Goal: Task Accomplishment & Management: Complete application form

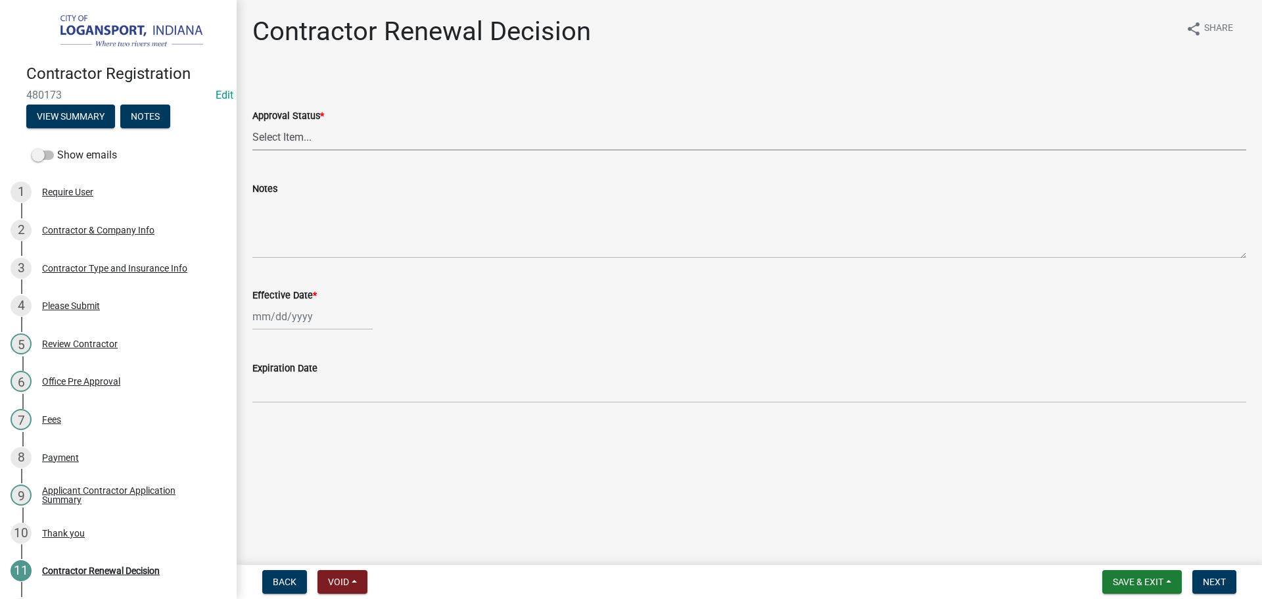
click at [294, 148] on select "Select Item... Approved Denied" at bounding box center [749, 137] width 994 height 27
click at [252, 124] on select "Select Item... Approved Denied" at bounding box center [749, 137] width 994 height 27
select select "30db8998-795d-4bbe-8e49-f1ade8865815"
select select "9"
select select "2025"
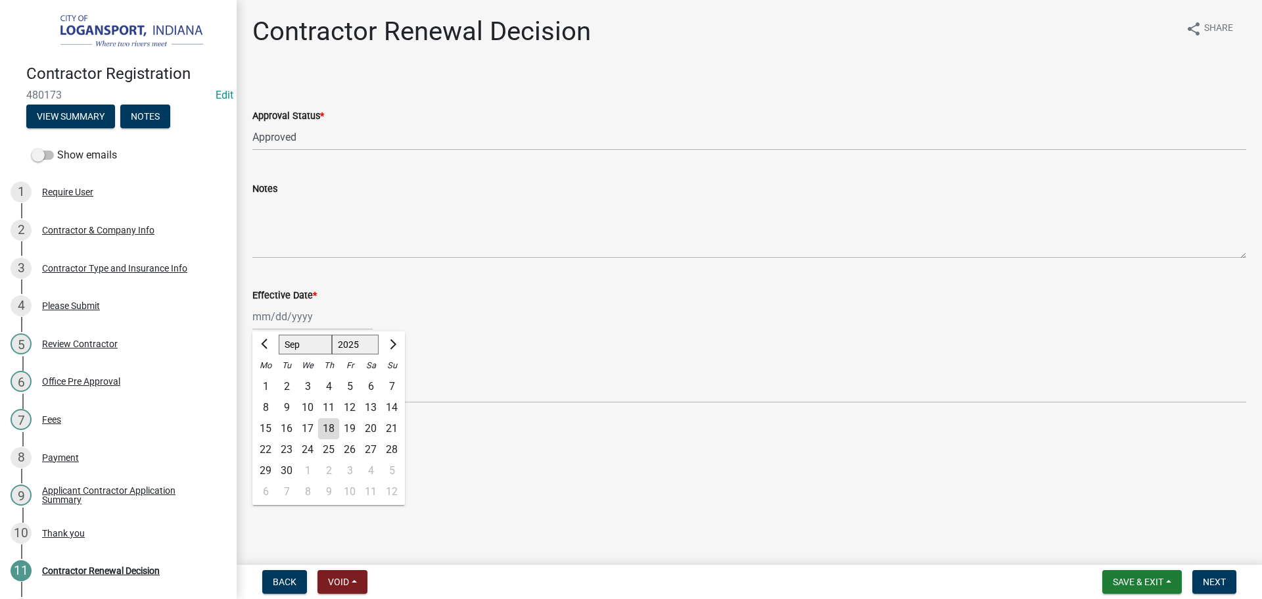
click at [308, 319] on div "[PERSON_NAME] Feb Mar Apr [PERSON_NAME][DATE] Oct Nov [DATE] 1526 1527 1528 152…" at bounding box center [312, 316] width 120 height 27
click at [331, 429] on div "18" at bounding box center [328, 428] width 21 height 21
type input "[DATE]"
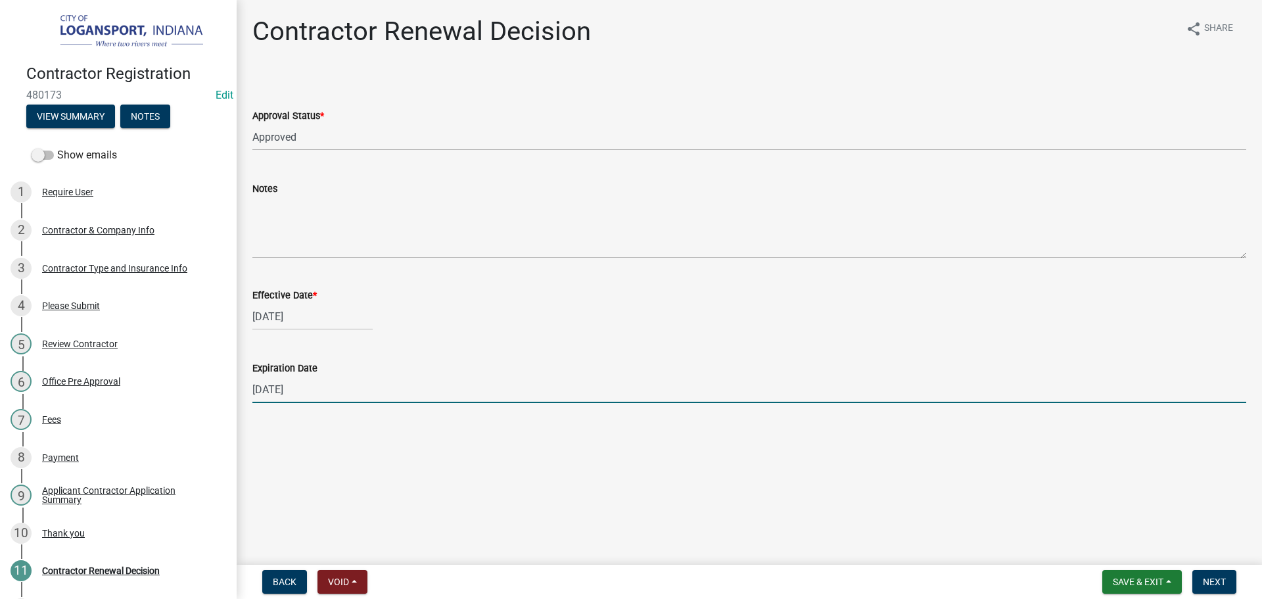
click at [305, 395] on input "[DATE]" at bounding box center [749, 389] width 994 height 27
type input "[DATE]"
click at [1214, 584] on span "Next" at bounding box center [1214, 582] width 23 height 11
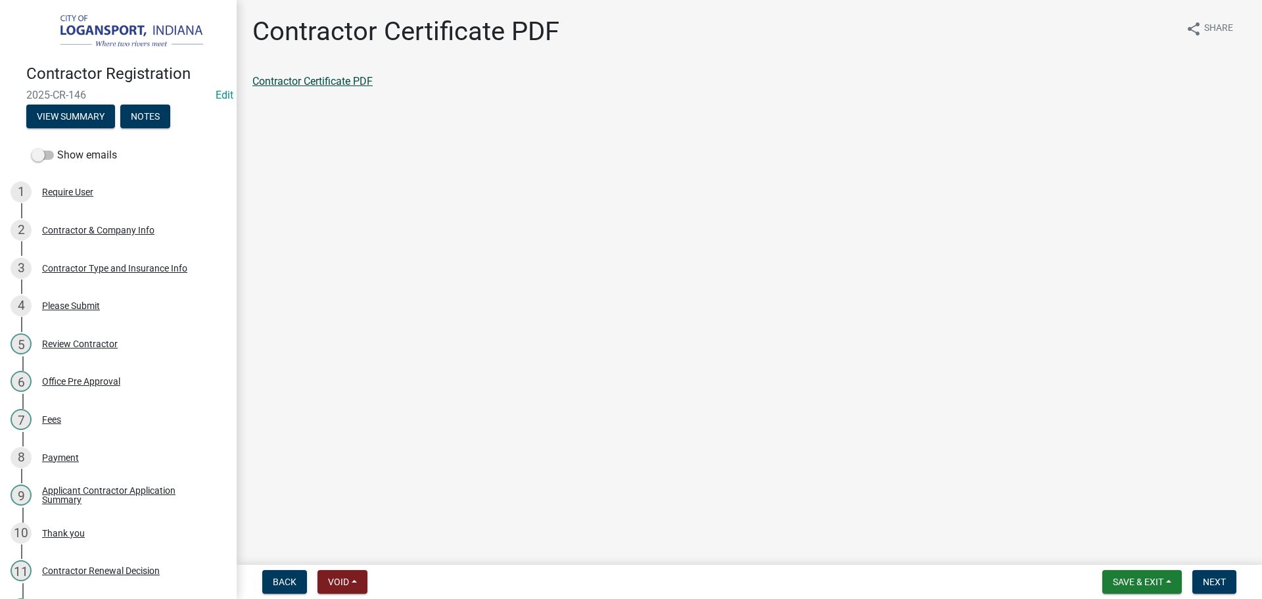
click at [289, 82] on link "Contractor Certificate PDF" at bounding box center [312, 81] width 120 height 12
click at [1214, 578] on span "Next" at bounding box center [1214, 582] width 23 height 11
click at [388, 78] on link "Contractor Application Summary" at bounding box center [328, 81] width 152 height 12
click at [1218, 588] on button "Next" at bounding box center [1215, 582] width 44 height 24
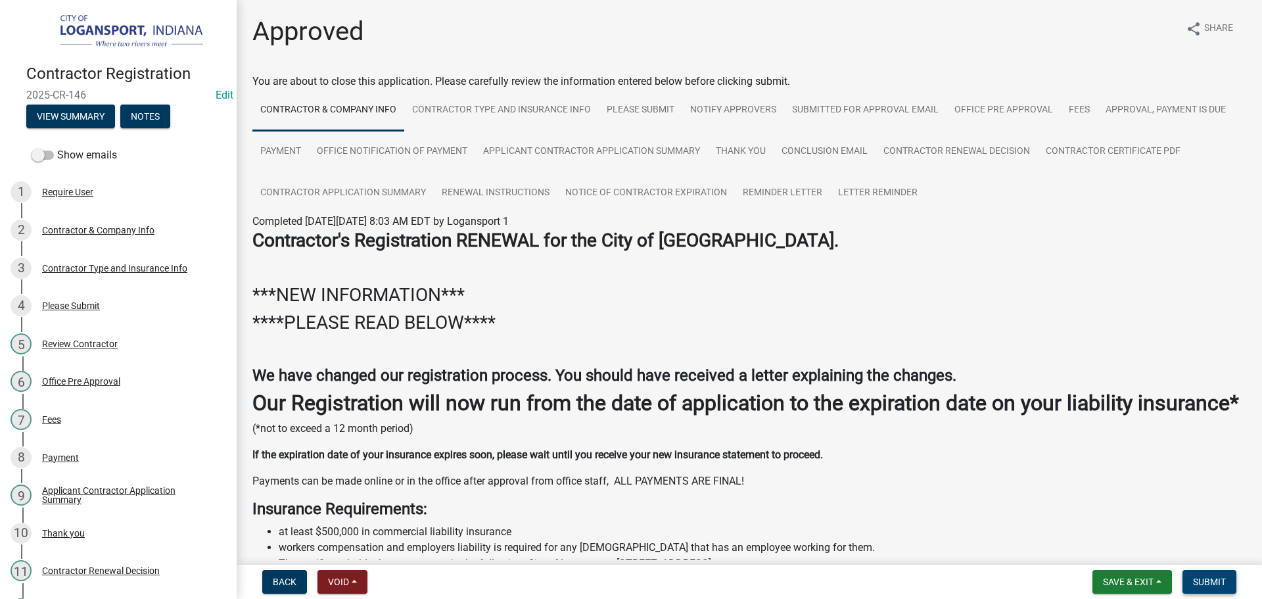
click at [1206, 587] on span "Submit" at bounding box center [1209, 582] width 33 height 11
